Goal: Task Accomplishment & Management: Use online tool/utility

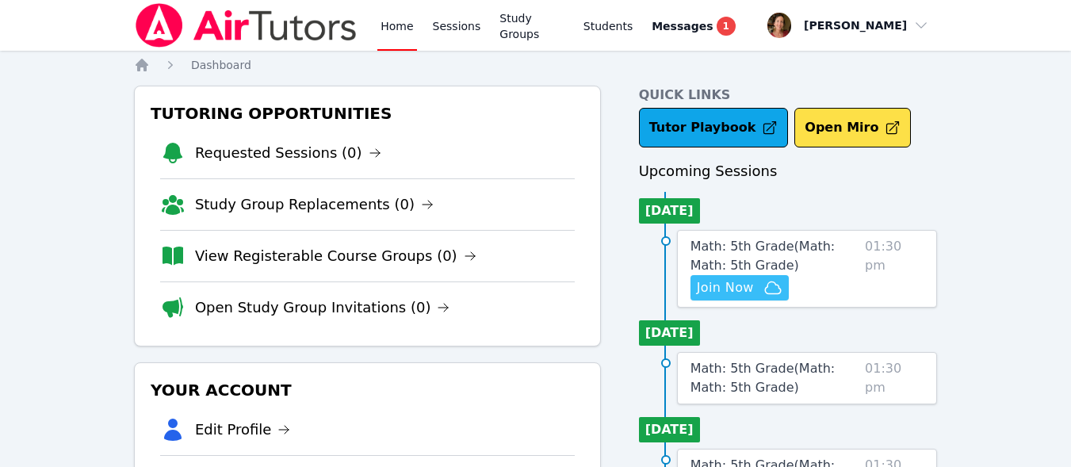
click at [754, 287] on span "Join Now" at bounding box center [740, 287] width 86 height 19
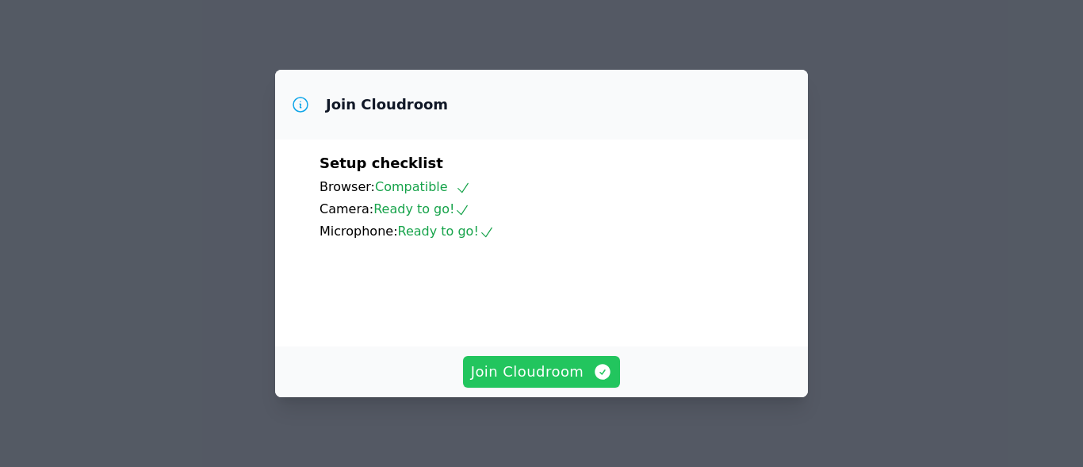
click at [583, 363] on span "Join Cloudroom" at bounding box center [542, 372] width 142 height 22
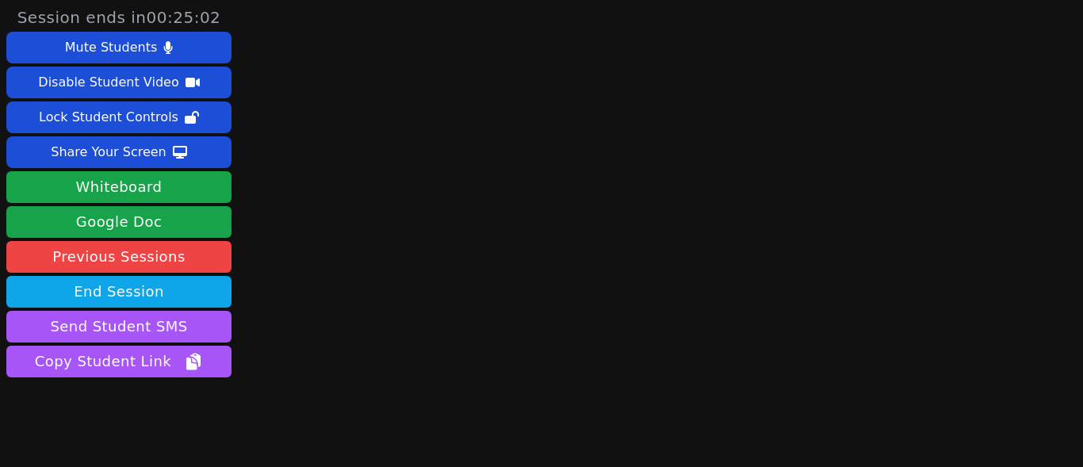
click at [594, 396] on main at bounding box center [659, 233] width 281 height 467
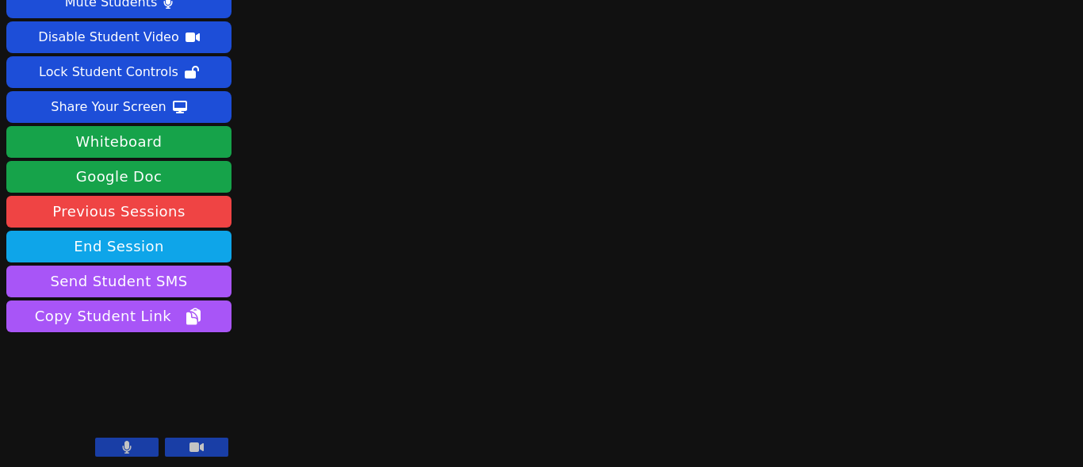
scroll to position [47, 0]
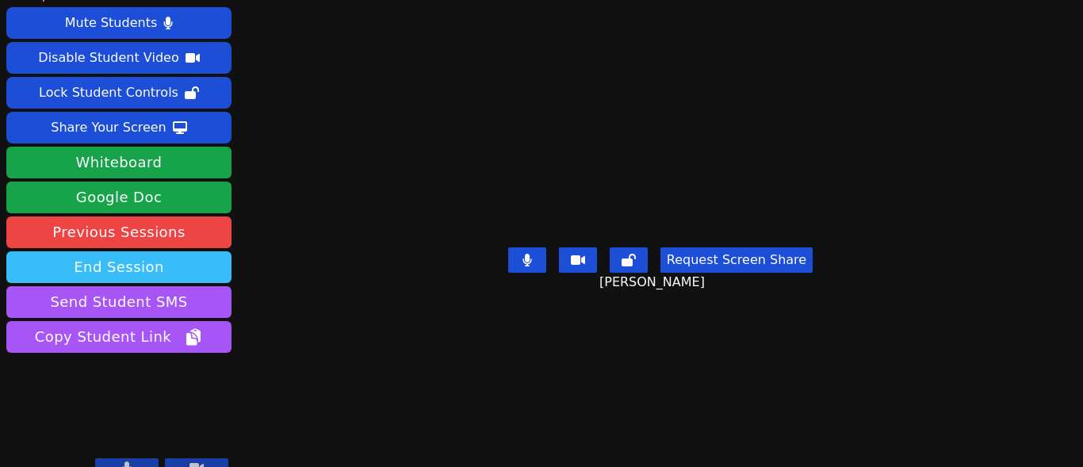
click at [181, 251] on button "End Session" at bounding box center [118, 267] width 225 height 32
